Goal: Information Seeking & Learning: Learn about a topic

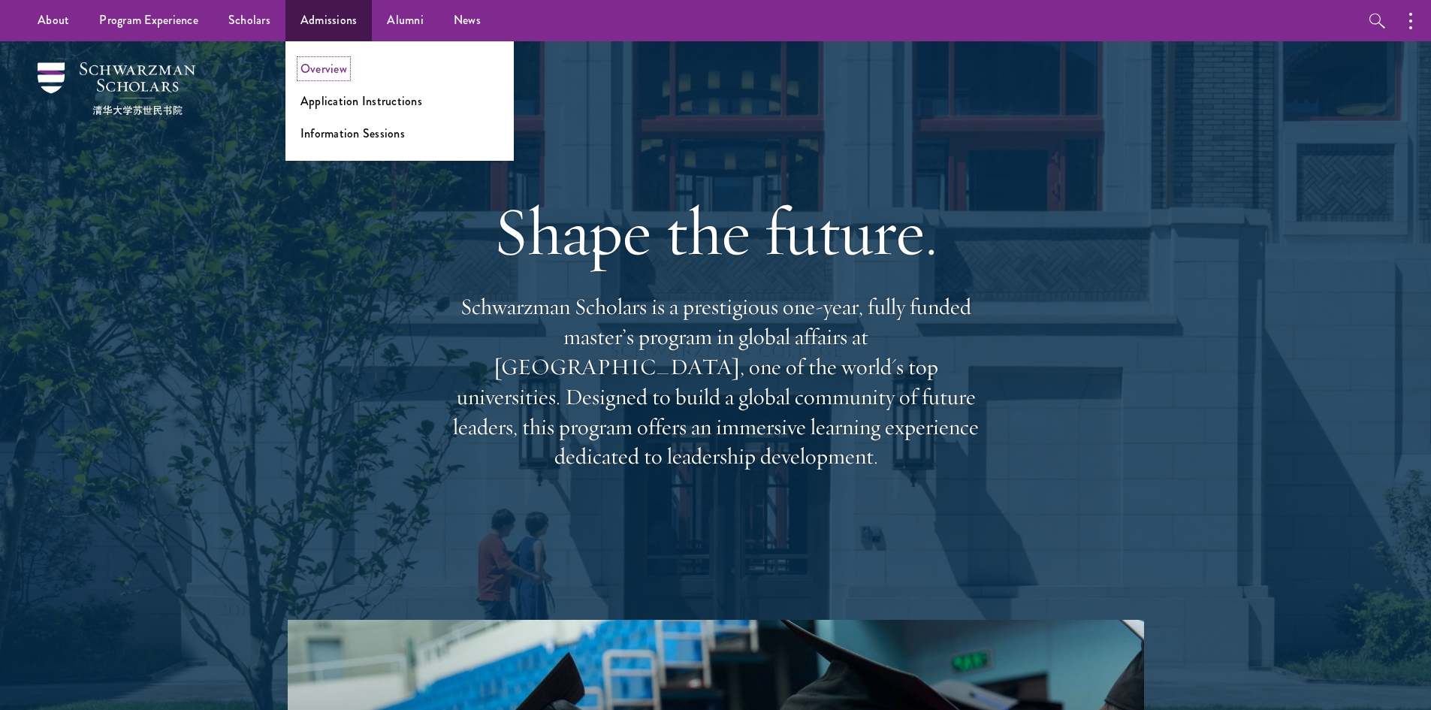
click at [330, 68] on link "Overview" at bounding box center [323, 68] width 47 height 17
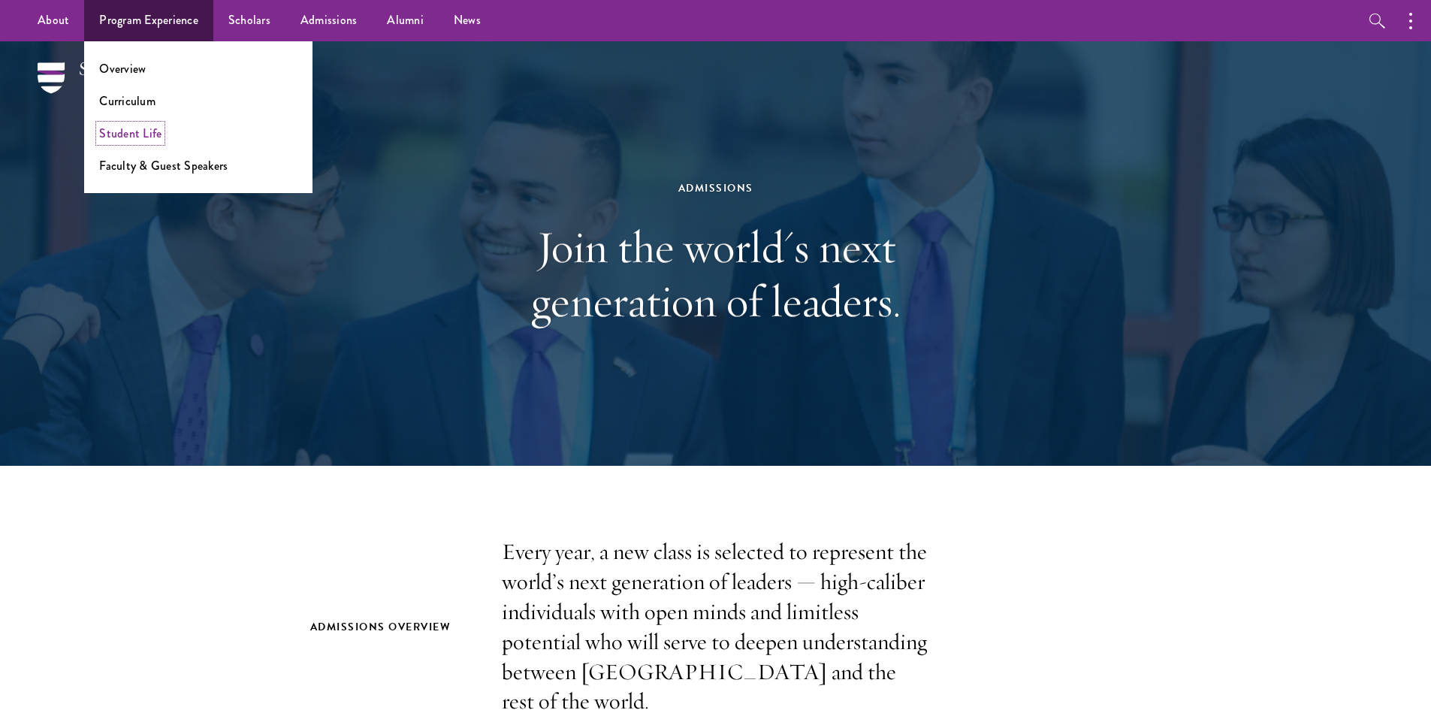
click at [145, 135] on link "Student Life" at bounding box center [130, 133] width 62 height 17
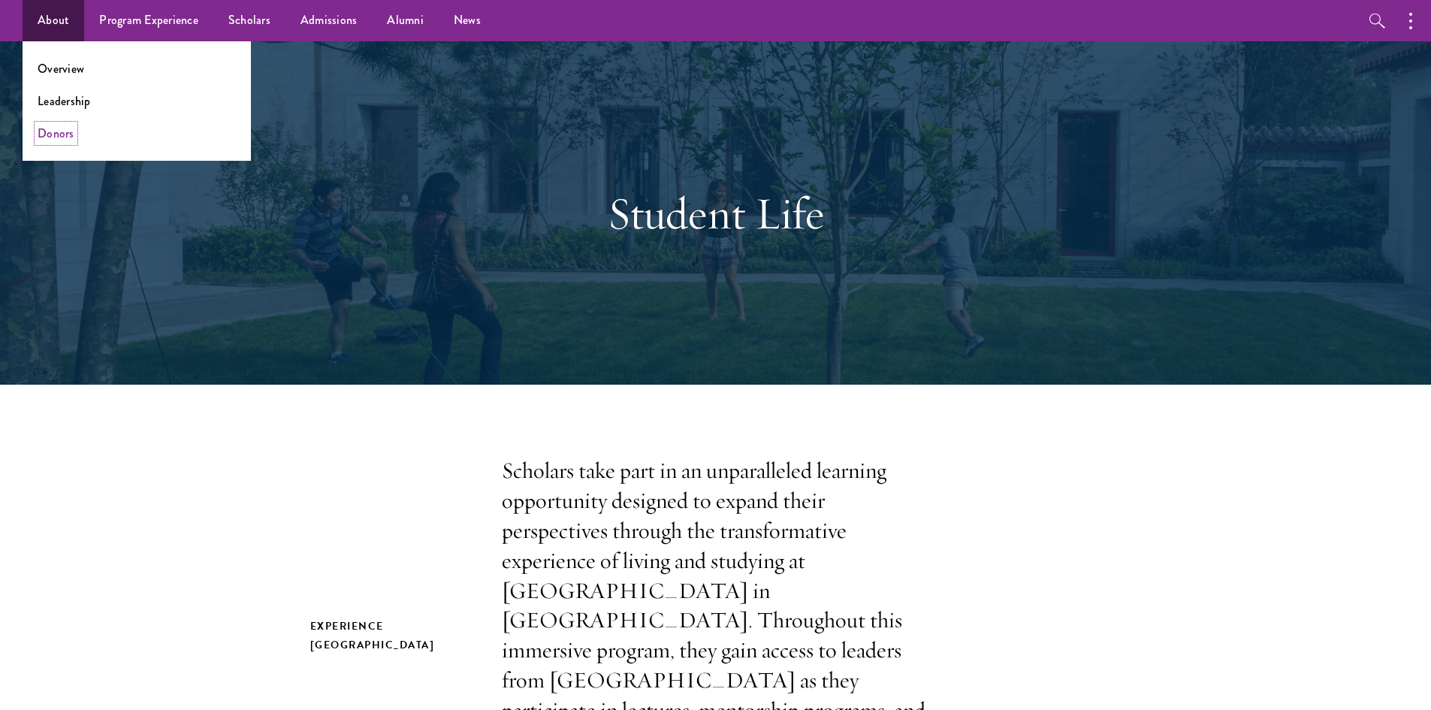
click at [54, 131] on link "Donors" at bounding box center [56, 133] width 37 height 17
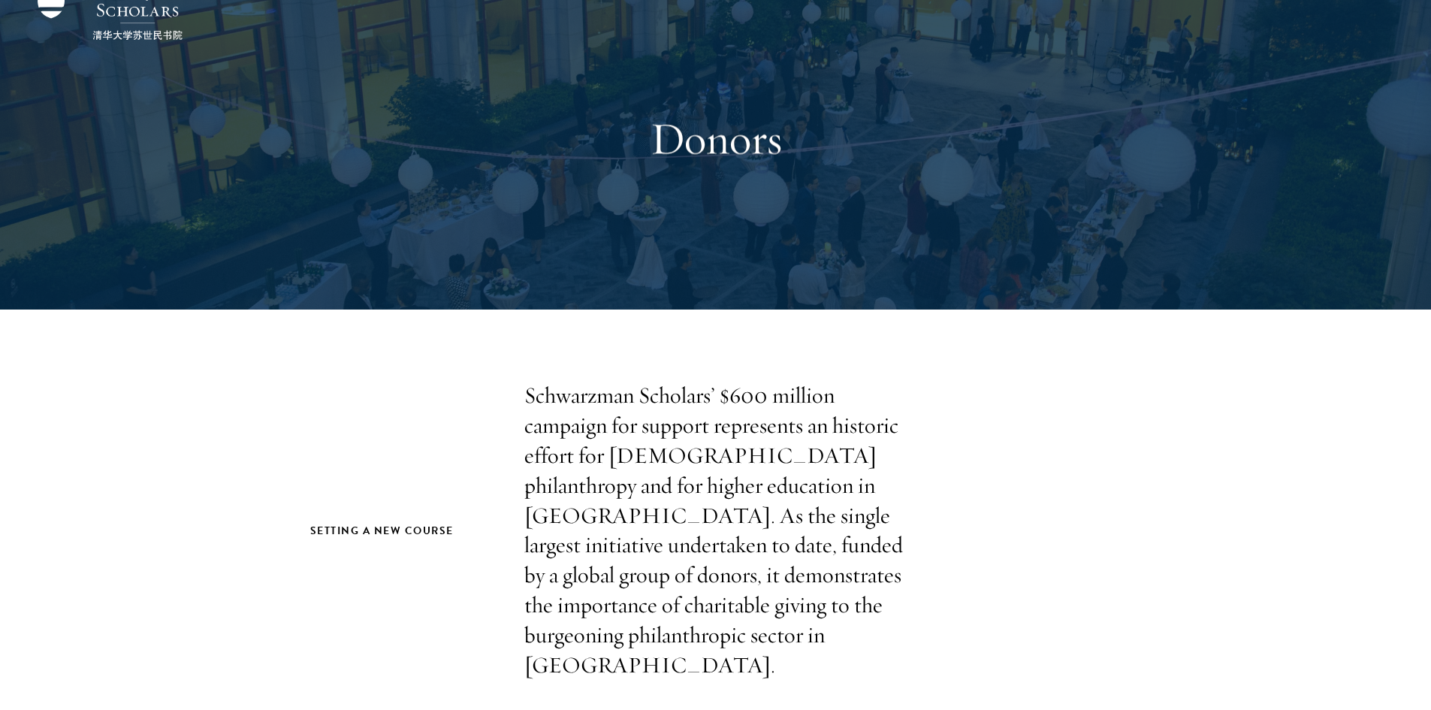
scroll to position [150, 0]
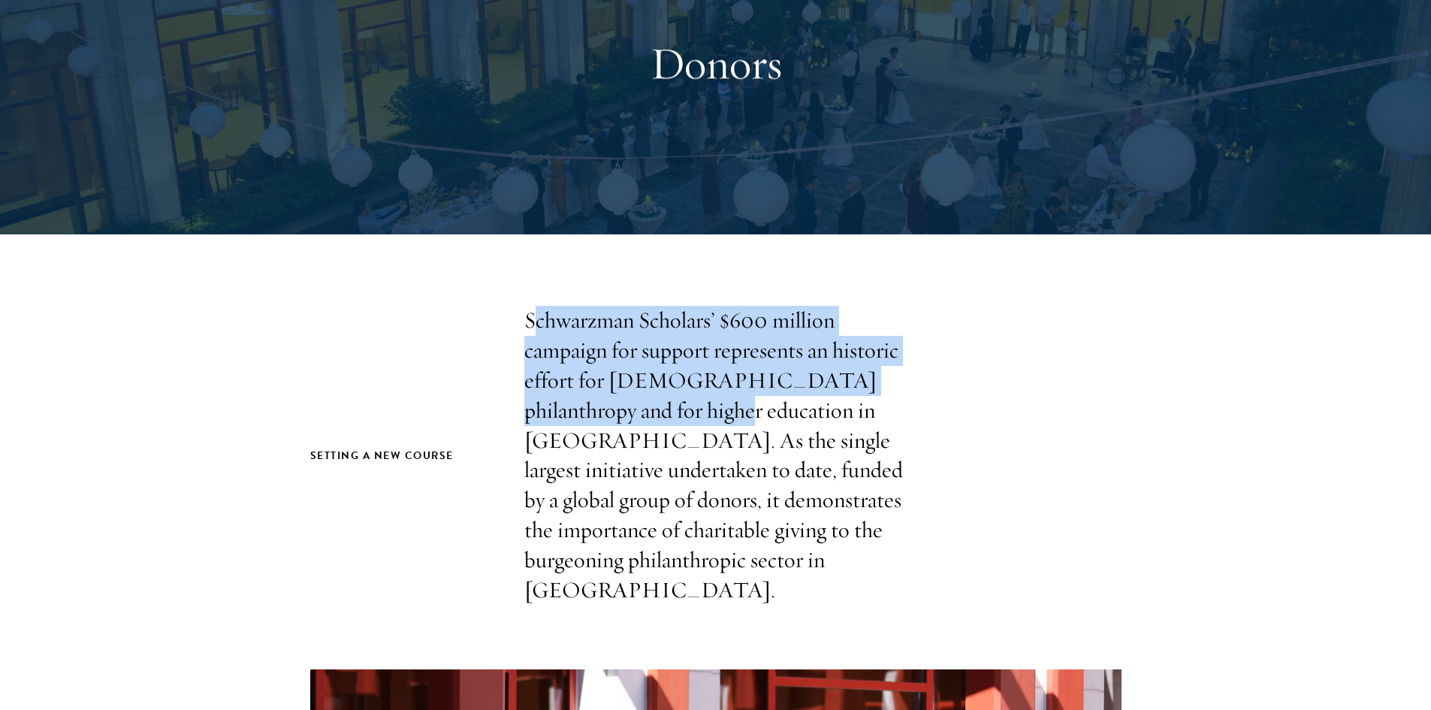
drag, startPoint x: 530, startPoint y: 317, endPoint x: 666, endPoint y: 408, distance: 163.5
click at [666, 408] on p "Schwarzman Scholars’ $600 million campaign for support represents an historic e…" at bounding box center [715, 456] width 383 height 300
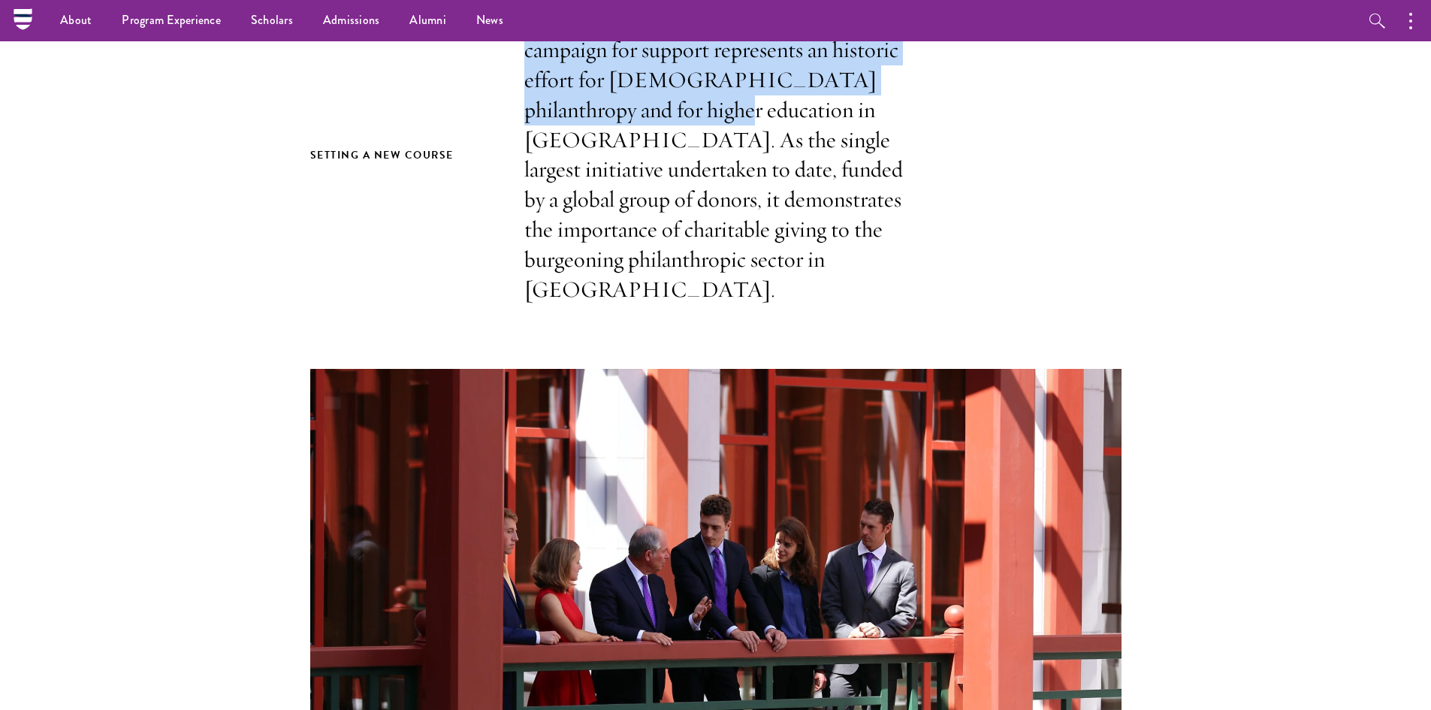
scroll to position [0, 0]
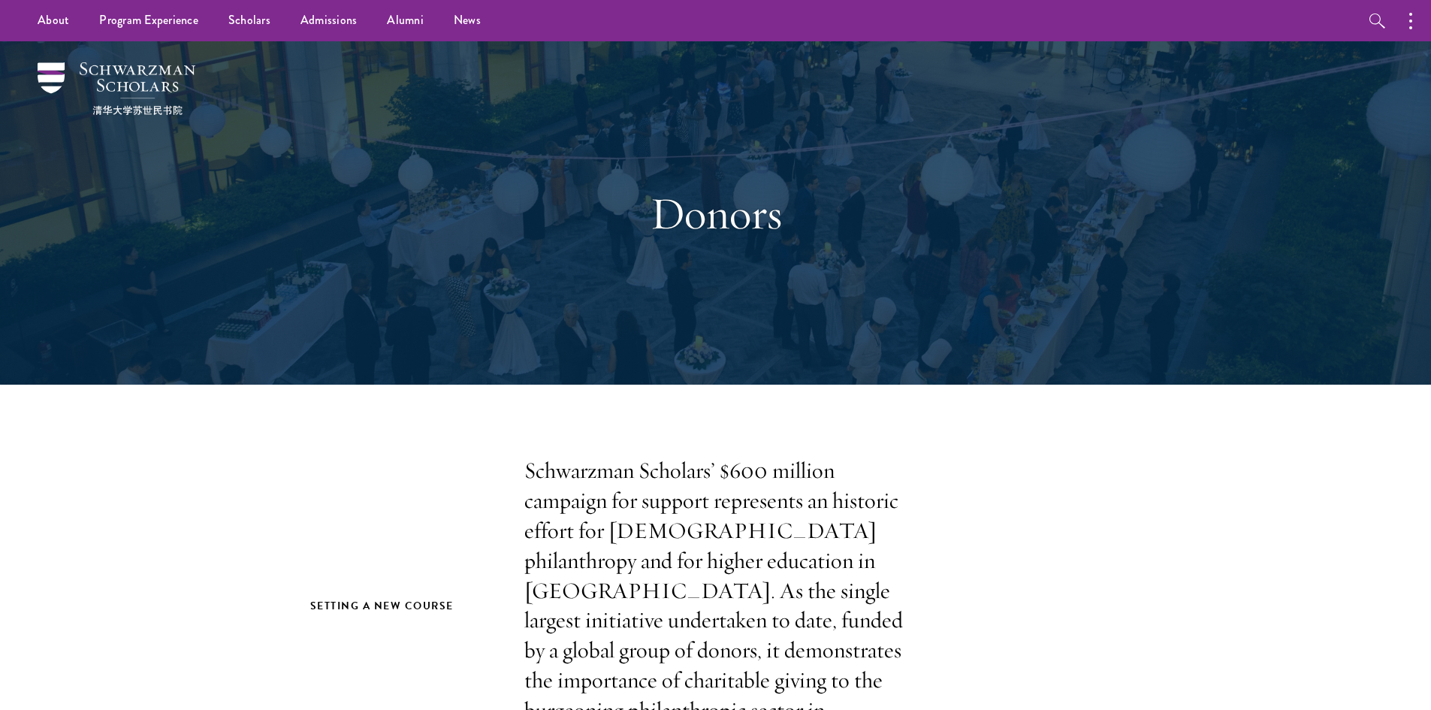
click at [673, 578] on p "Schwarzman Scholars’ $600 million campaign for support represents an historic e…" at bounding box center [715, 606] width 383 height 300
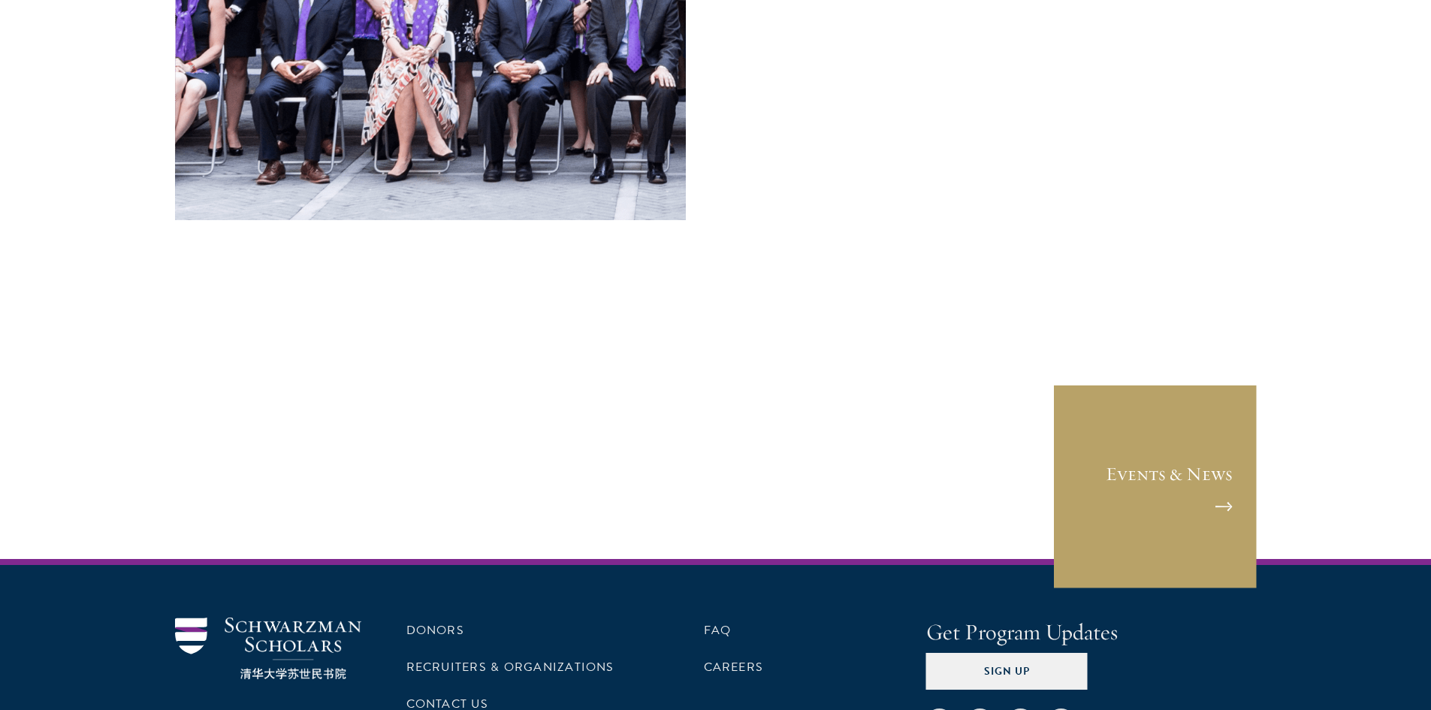
scroll to position [6229, 0]
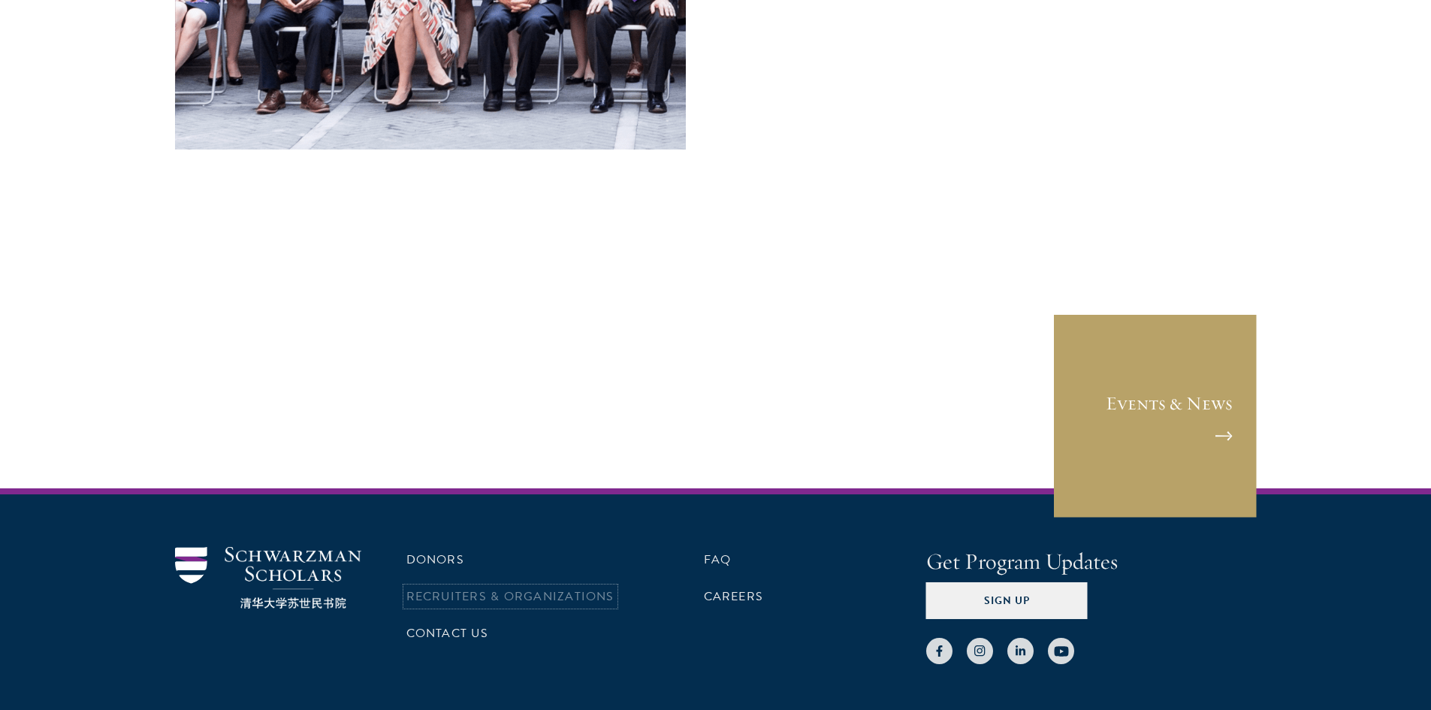
click at [508, 587] on link "Recruiters & Organizations" at bounding box center [510, 596] width 208 height 18
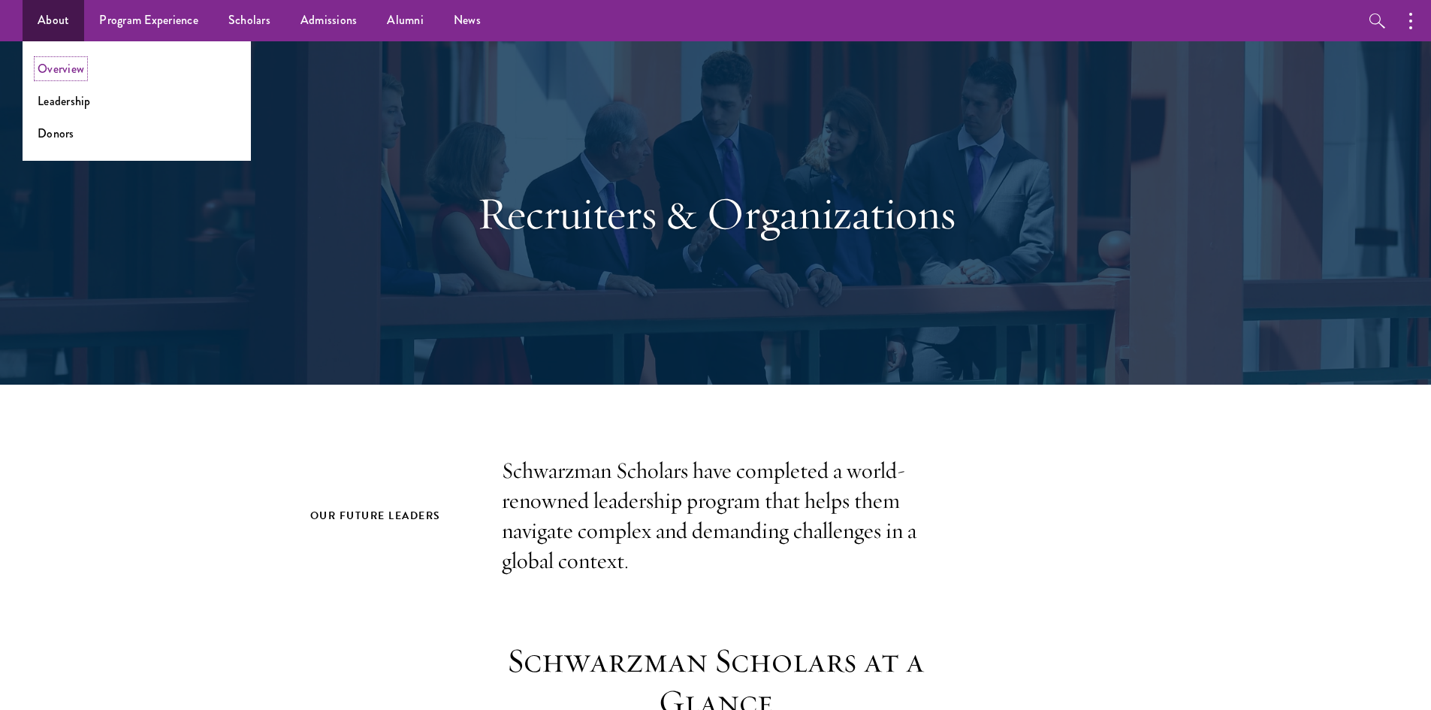
click at [49, 62] on link "Overview" at bounding box center [61, 68] width 47 height 17
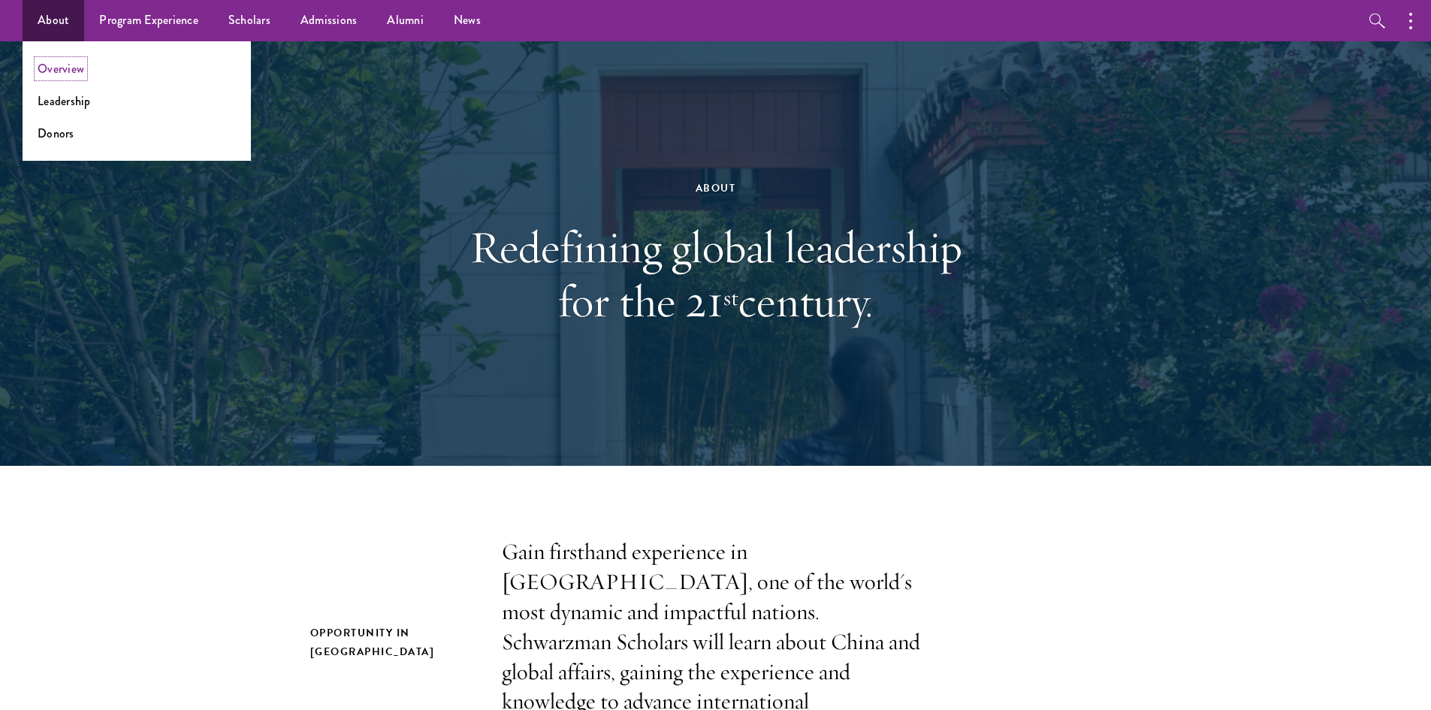
click at [62, 67] on link "Overview" at bounding box center [61, 68] width 47 height 17
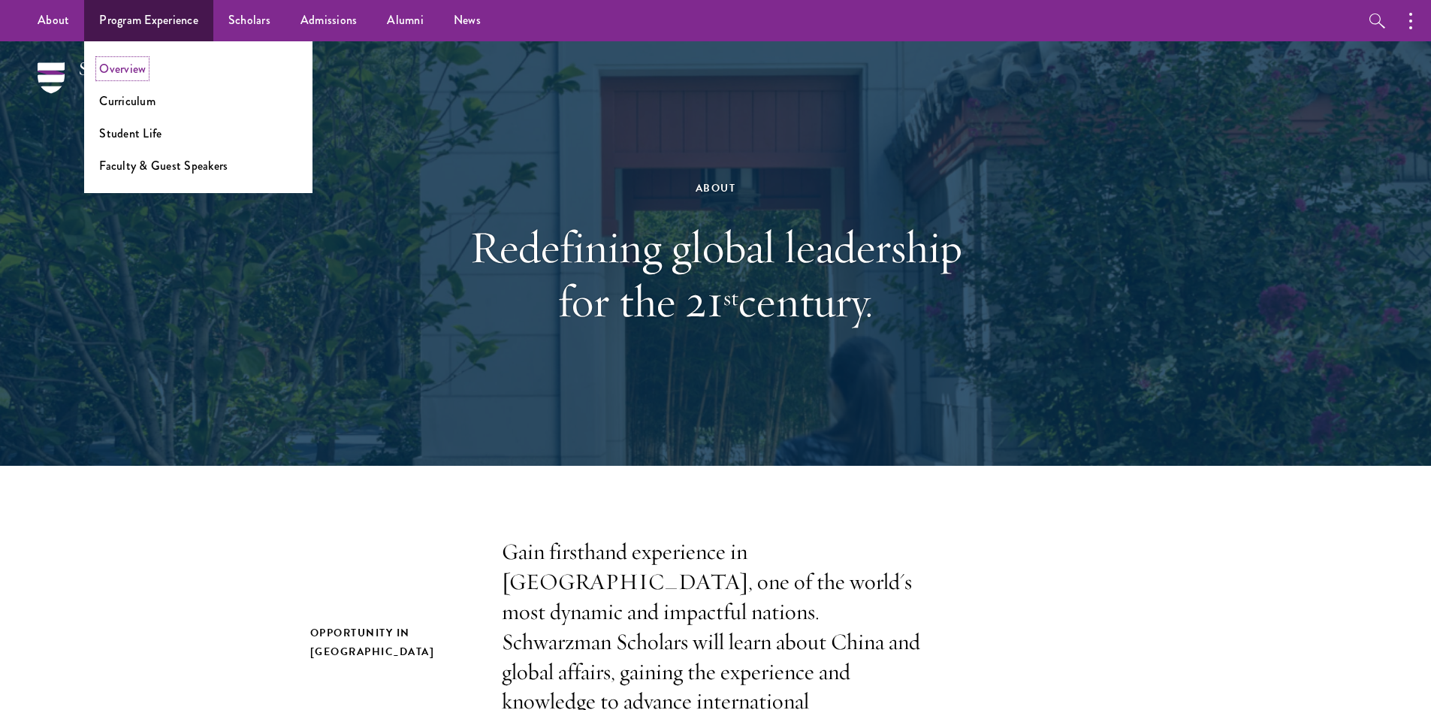
click at [132, 65] on link "Overview" at bounding box center [122, 68] width 47 height 17
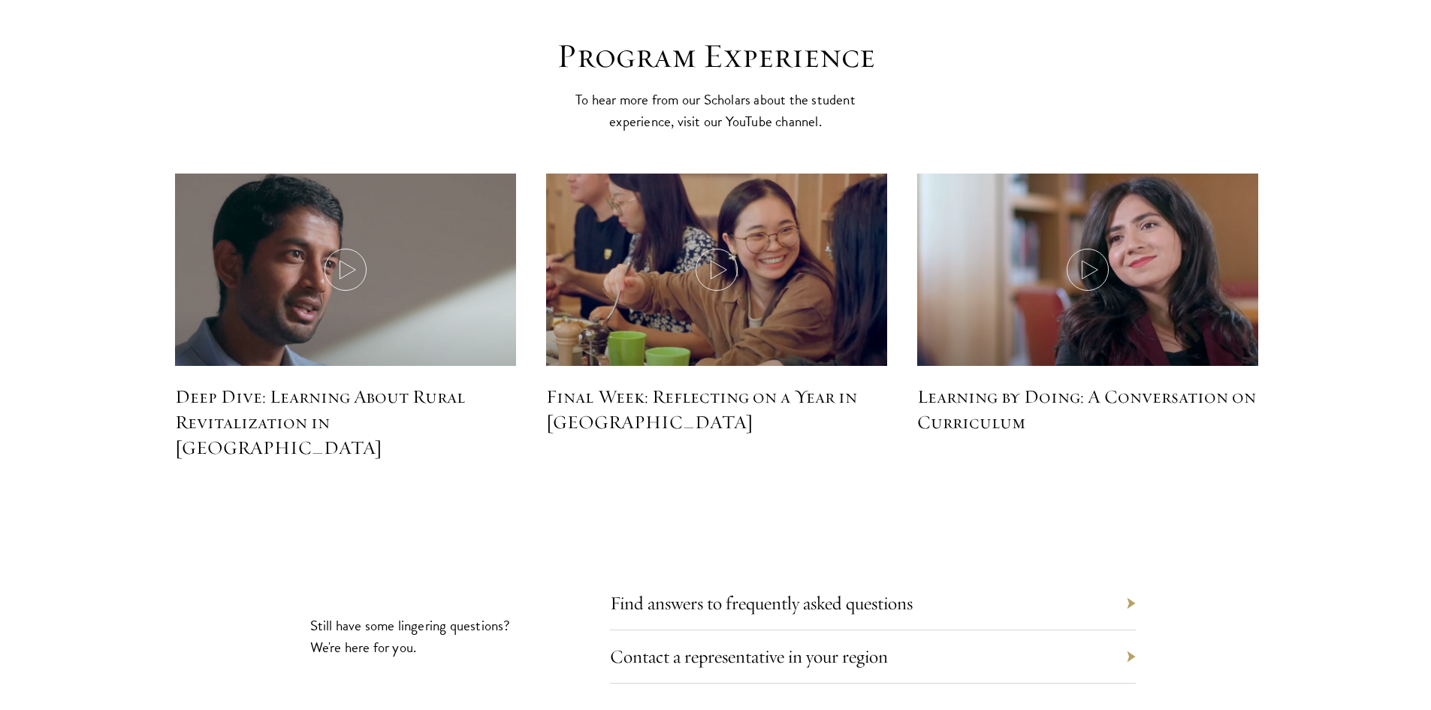
scroll to position [6684, 0]
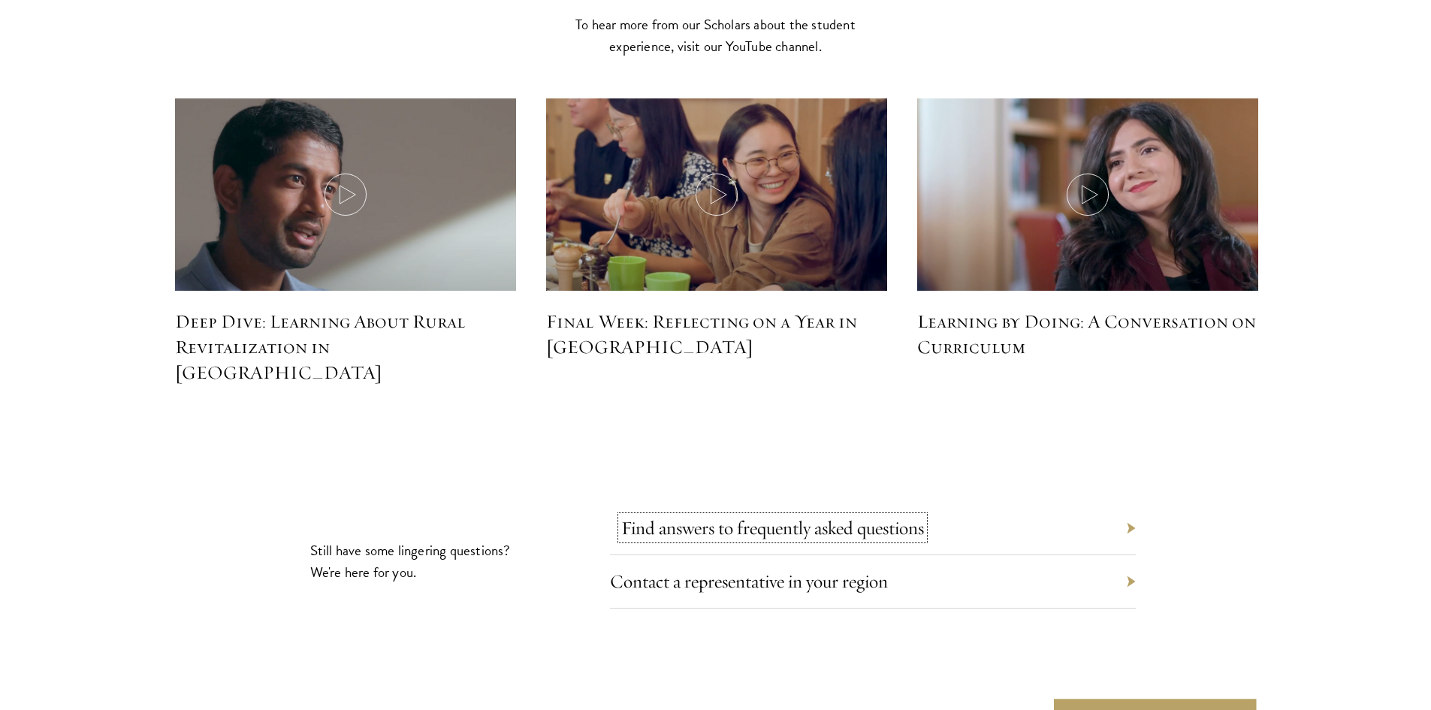
click at [638, 516] on link "Find answers to frequently asked questions" at bounding box center [772, 527] width 303 height 23
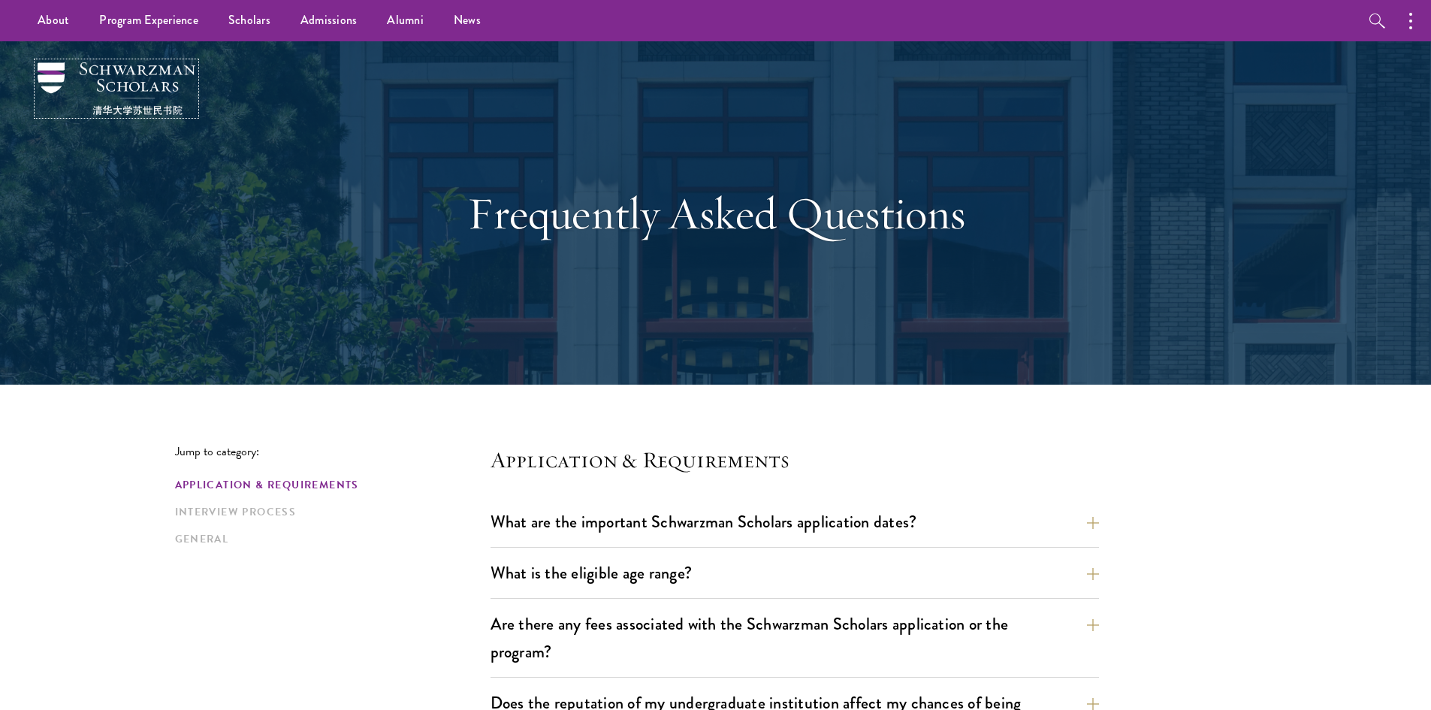
click at [128, 84] on img at bounding box center [117, 88] width 158 height 53
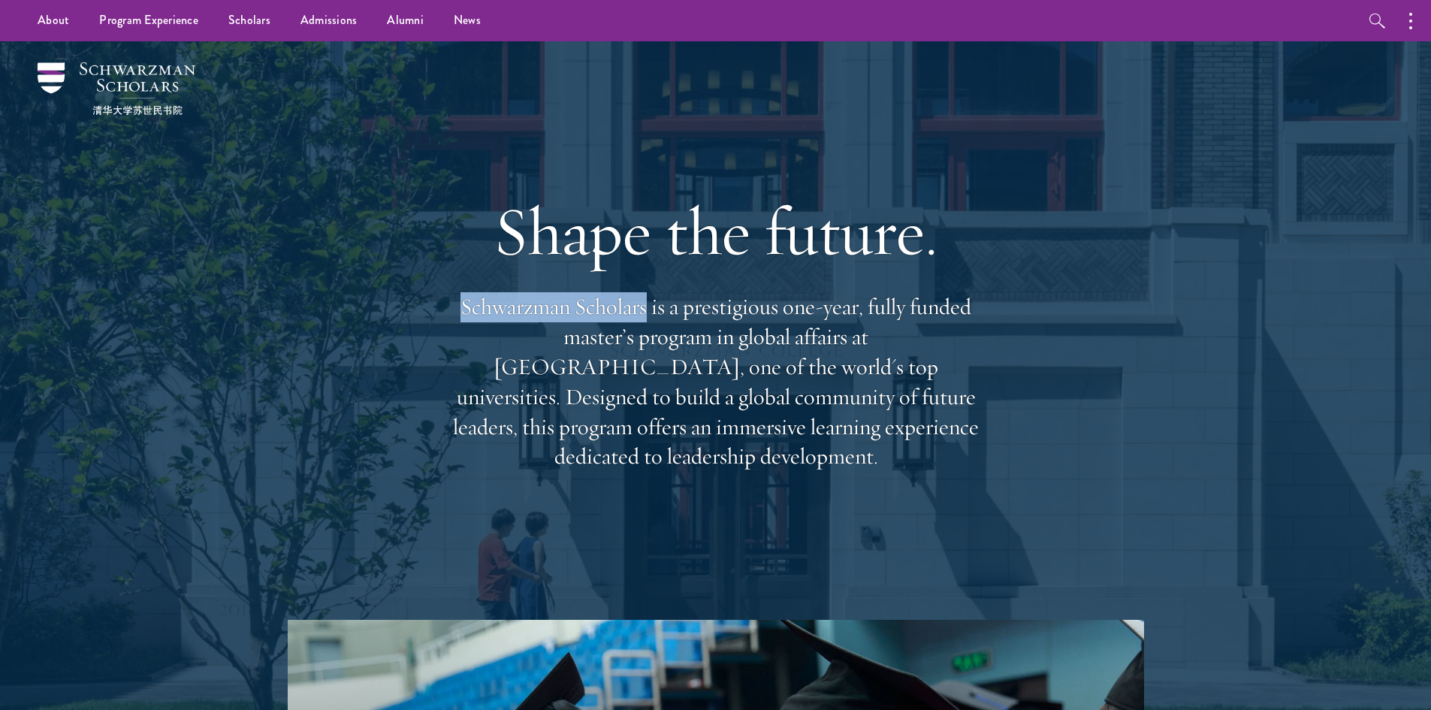
drag, startPoint x: 462, startPoint y: 324, endPoint x: 648, endPoint y: 324, distance: 186.3
click at [648, 324] on p "Schwarzman Scholars is a prestigious one-year, fully funded master’s program in…" at bounding box center [715, 381] width 541 height 179
copy p "Schwarzman Scholars"
click at [639, 354] on p "Schwarzman Scholars is a prestigious one-year, fully funded master’s program in…" at bounding box center [715, 381] width 541 height 179
